Goal: Task Accomplishment & Management: Complete application form

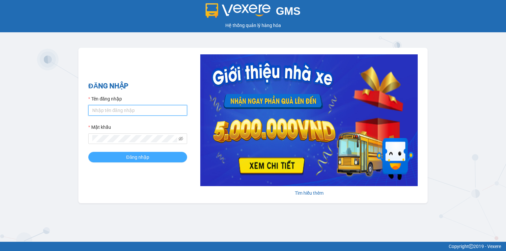
type input "ngoc.taithang"
click at [170, 155] on button "Đăng nhập" at bounding box center [137, 157] width 99 height 11
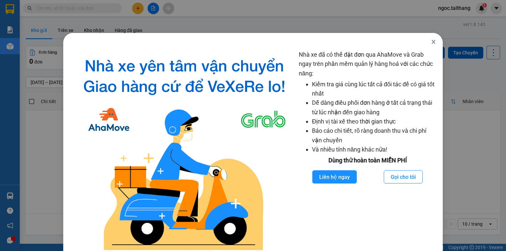
click at [427, 43] on span "Close" at bounding box center [433, 42] width 18 height 18
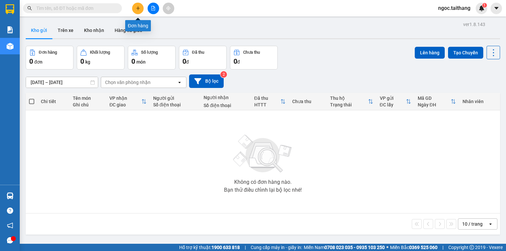
click at [139, 7] on icon "plus" at bounding box center [138, 8] width 5 height 5
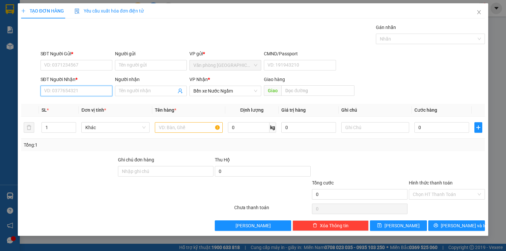
click at [86, 88] on input "SĐT Người Nhận *" at bounding box center [77, 91] width 72 height 11
type input "0906006679"
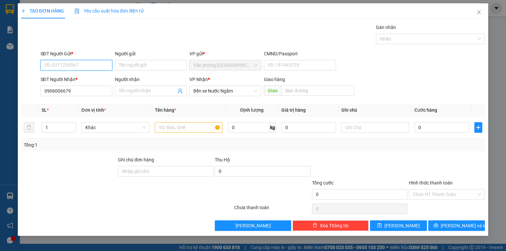
click at [74, 66] on input "SĐT Người Gửi *" at bounding box center [77, 65] width 72 height 11
drag, startPoint x: 81, startPoint y: 94, endPoint x: 39, endPoint y: 98, distance: 43.0
click at [39, 98] on div "SĐT Người Nhận * 0906006679 0906006679 Người nhận Tên người nhận VP Nhận * Bến …" at bounding box center [252, 87] width 465 height 23
click at [59, 62] on input "SĐT Người Gửi *" at bounding box center [77, 65] width 72 height 11
paste input "0906006679"
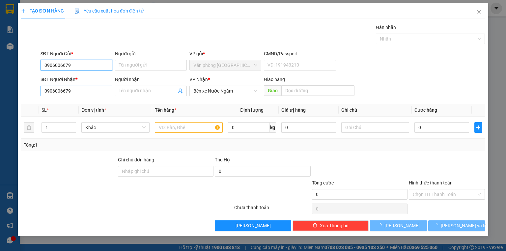
type input "0906006679"
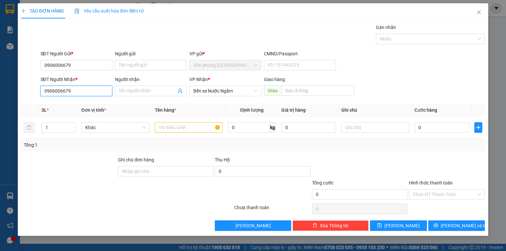
drag, startPoint x: 74, startPoint y: 93, endPoint x: 38, endPoint y: 96, distance: 36.4
click at [38, 96] on div "SĐT Người Nhận * 0906006679 0906006679 Người nhận Tên người nhận VP Nhận * Bến …" at bounding box center [252, 87] width 465 height 23
type input "0372107070"
click at [180, 126] on input "text" at bounding box center [189, 127] width 68 height 11
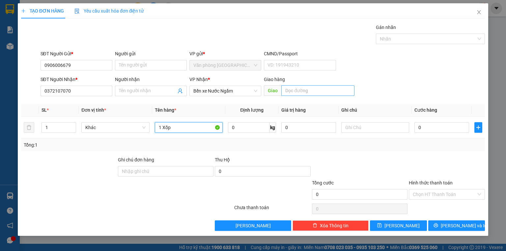
type input "1 Xốp"
click at [290, 90] on input "text" at bounding box center [317, 90] width 73 height 11
type input "[GEOGRAPHIC_DATA]"
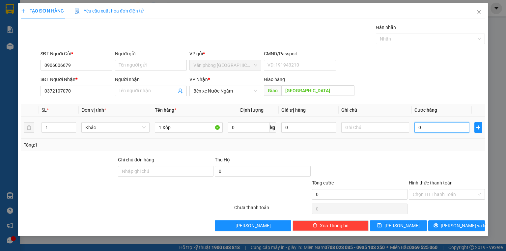
click at [437, 125] on input "0" at bounding box center [441, 127] width 55 height 11
type input "1"
type input "15"
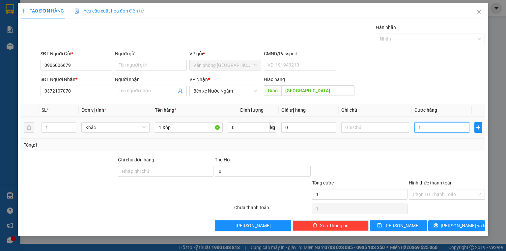
type input "15"
type input "150"
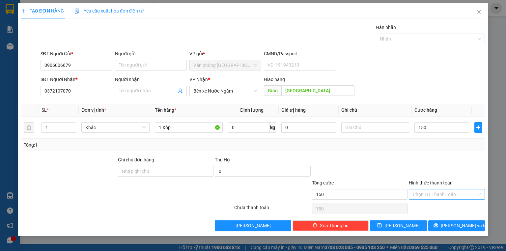
type input "150.000"
click at [457, 191] on input "Hình thức thanh toán" at bounding box center [445, 194] width 64 height 10
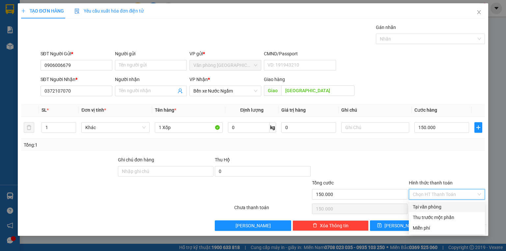
click at [428, 207] on div "Tại văn phòng" at bounding box center [447, 206] width 68 height 7
type input "0"
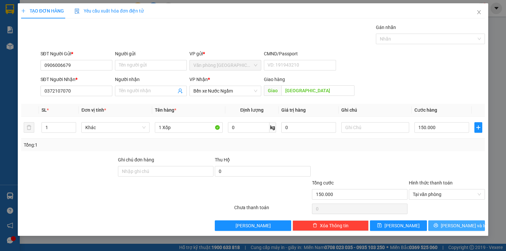
click at [438, 226] on icon "printer" at bounding box center [436, 225] width 4 height 4
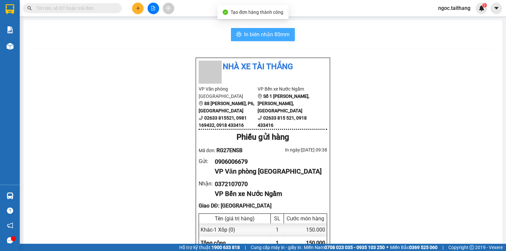
click at [272, 35] on span "In biên nhận 80mm" at bounding box center [266, 34] width 45 height 8
